Goal: Task Accomplishment & Management: Complete application form

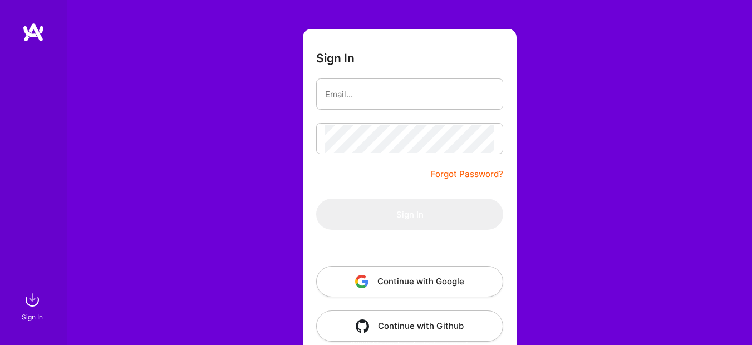
scroll to position [73, 0]
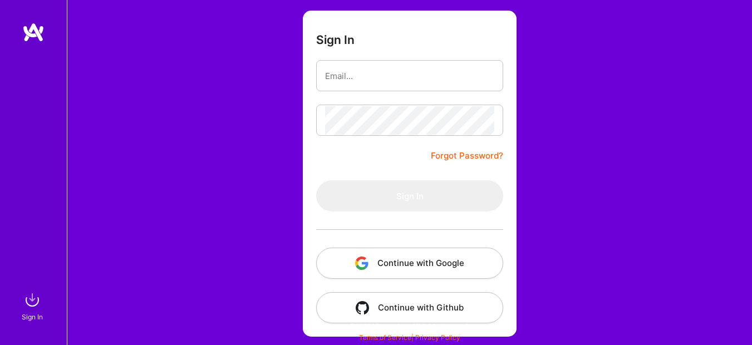
click at [408, 263] on button "Continue with Google" at bounding box center [409, 263] width 187 height 31
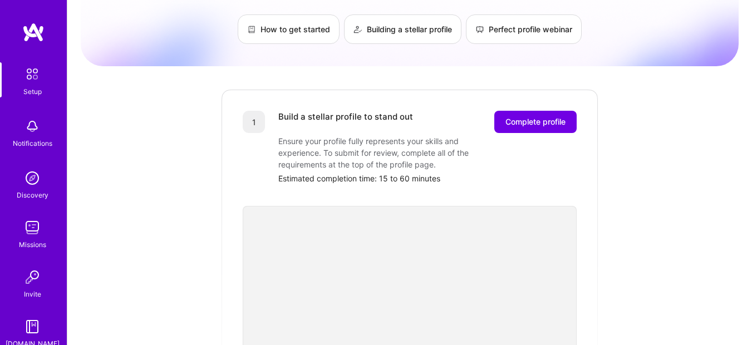
scroll to position [62, 0]
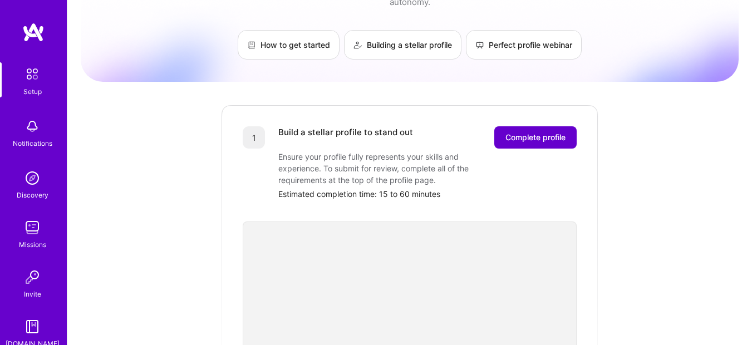
click at [531, 132] on span "Complete profile" at bounding box center [536, 137] width 60 height 11
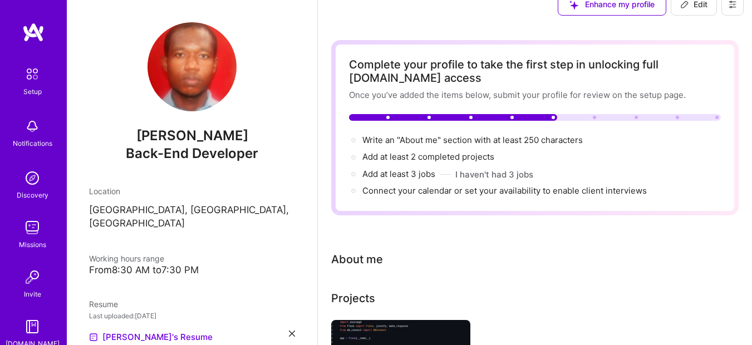
scroll to position [9, 0]
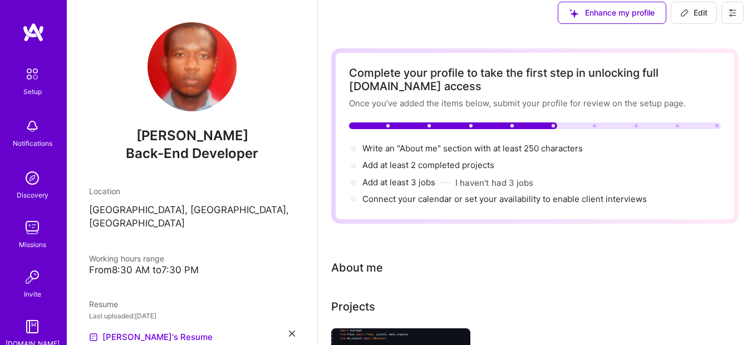
click at [185, 76] on img at bounding box center [192, 66] width 89 height 89
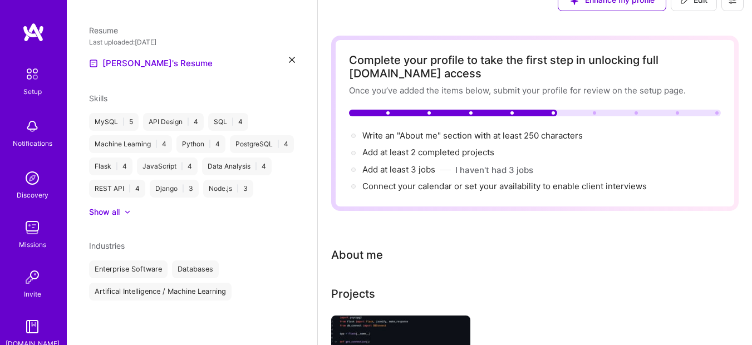
scroll to position [21, 0]
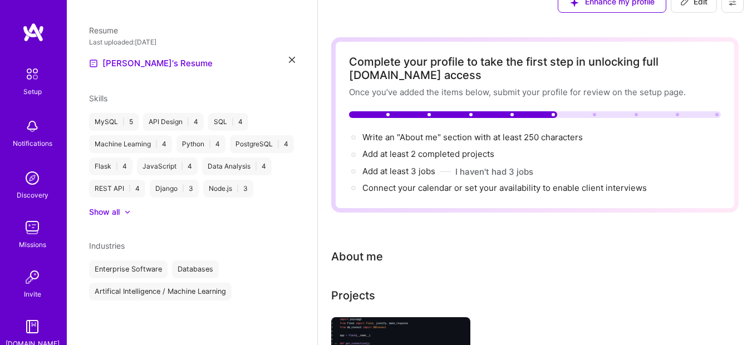
click at [572, 114] on div at bounding box center [535, 114] width 372 height 7
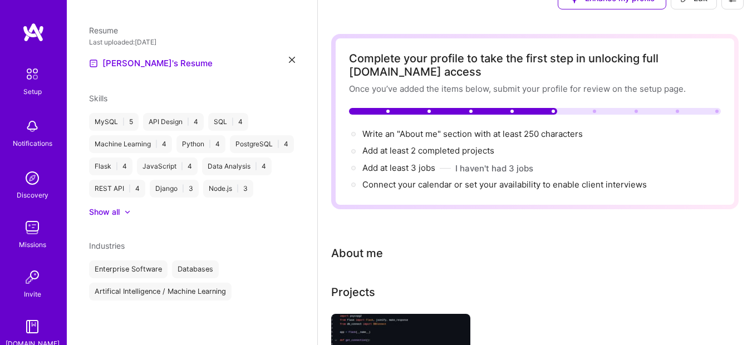
scroll to position [35, 0]
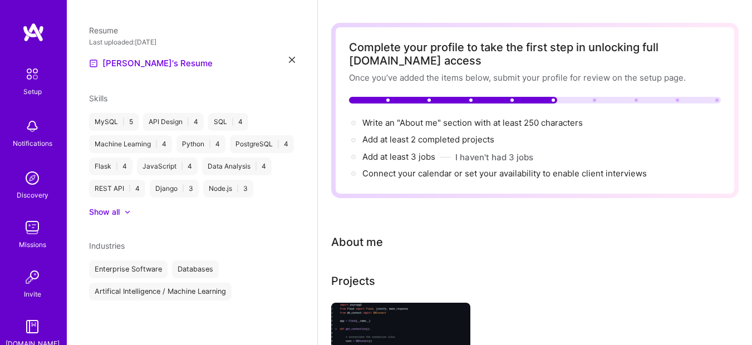
click at [729, 35] on div "Complete your profile to take the first step in unlocking full [DOMAIN_NAME] ac…" at bounding box center [535, 110] width 408 height 175
